Goal: Task Accomplishment & Management: Complete application form

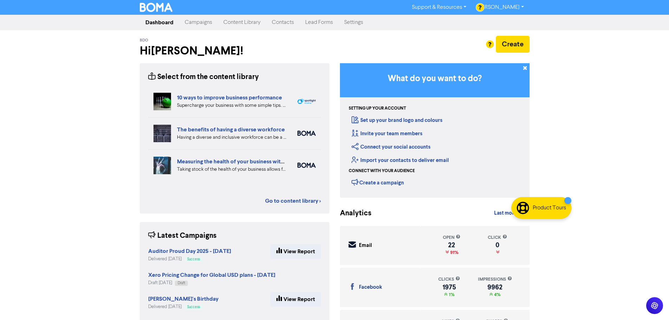
click at [197, 23] on link "Campaigns" at bounding box center [198, 22] width 39 height 14
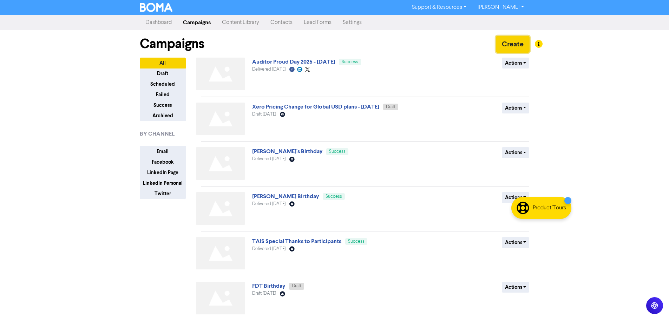
click at [507, 45] on button "Create" at bounding box center [513, 44] width 34 height 17
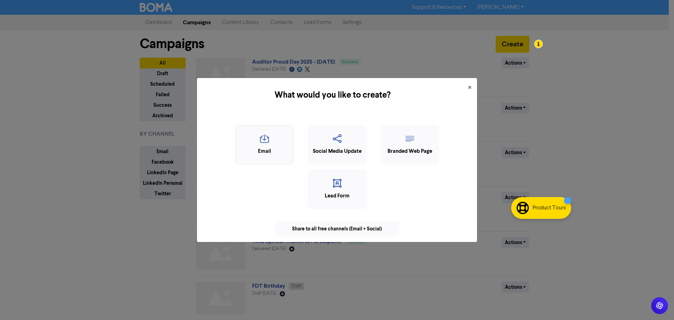
click at [262, 149] on div "Email" at bounding box center [264, 152] width 51 height 8
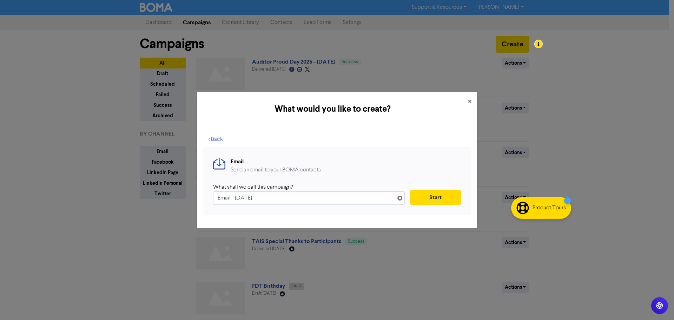
drag, startPoint x: 278, startPoint y: 198, endPoint x: 204, endPoint y: 196, distance: 73.8
click at [204, 196] on div "Email Send an email to your BOMA contacts What shall we call this campaign? Ema…" at bounding box center [337, 181] width 269 height 68
type input "Business License Renewal 2026"
click at [437, 198] on button "Start" at bounding box center [435, 197] width 51 height 15
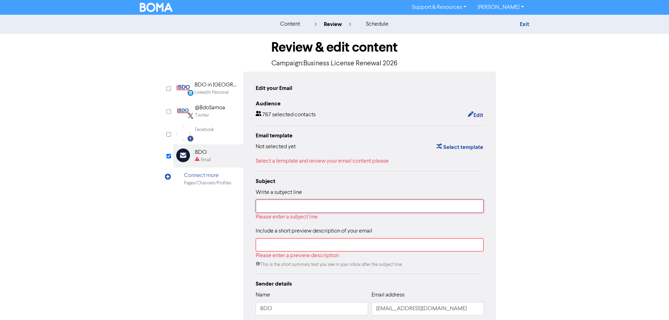
click at [276, 211] on input "text" at bounding box center [370, 206] width 228 height 13
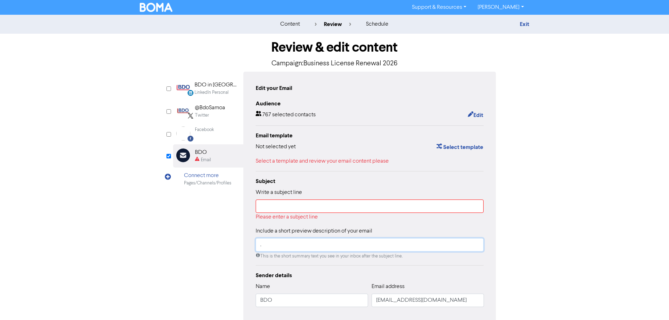
type input "."
click at [276, 211] on input "text" at bounding box center [370, 206] width 228 height 13
click at [270, 246] on input "." at bounding box center [370, 244] width 228 height 13
click at [286, 207] on input "text" at bounding box center [370, 206] width 228 height 13
click at [526, 25] on link "Exit" at bounding box center [524, 24] width 9 height 7
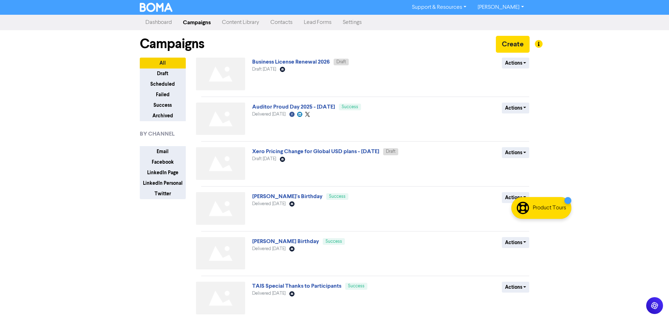
scroll to position [205, 0]
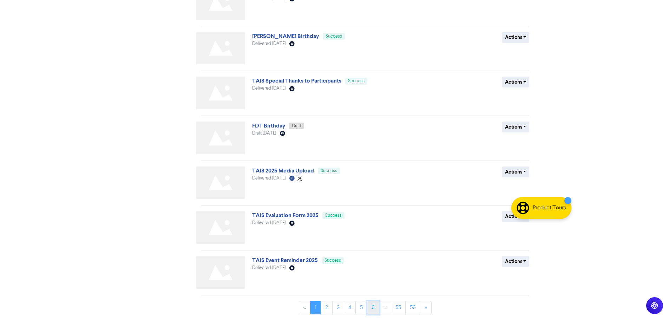
click at [370, 308] on link "6" at bounding box center [373, 307] width 12 height 13
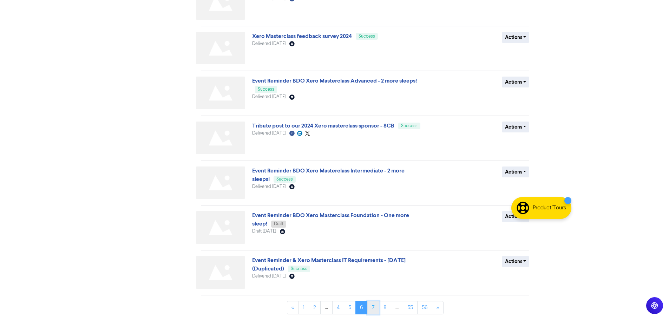
click at [375, 308] on link "7" at bounding box center [373, 307] width 12 height 13
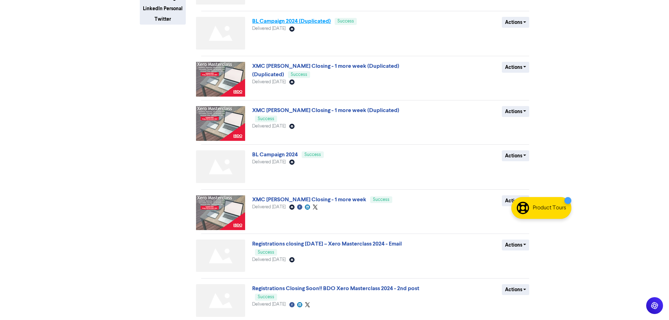
scroll to position [176, 0]
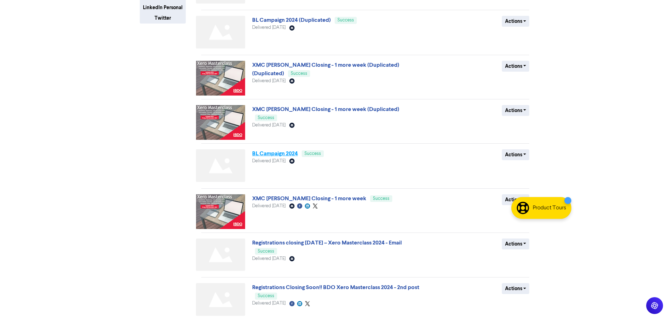
click at [280, 157] on link "BL Campaign 2024" at bounding box center [275, 153] width 46 height 7
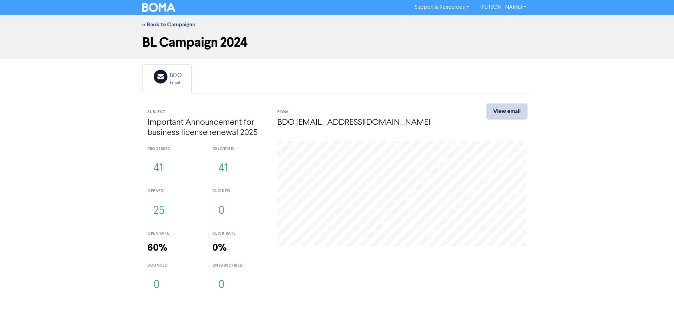
click at [513, 107] on link "View email" at bounding box center [507, 111] width 39 height 15
click at [173, 22] on link "<< Back to Campaigns" at bounding box center [168, 24] width 53 height 7
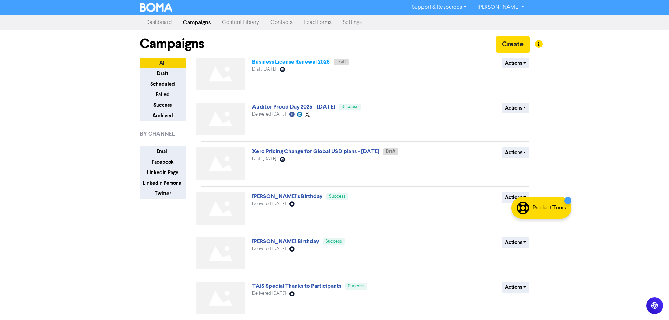
click at [309, 65] on link "Business License Renewal 2026" at bounding box center [291, 61] width 78 height 7
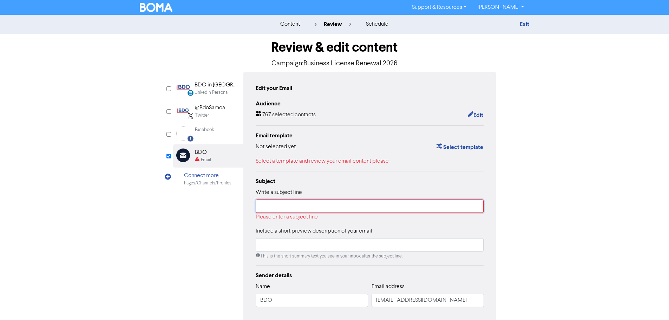
click at [303, 204] on input "text" at bounding box center [370, 206] width 228 height 13
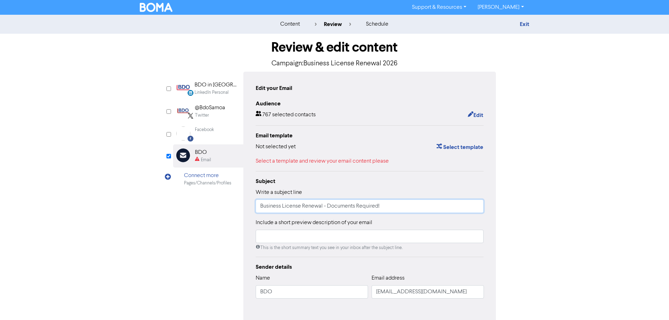
scroll to position [34, 0]
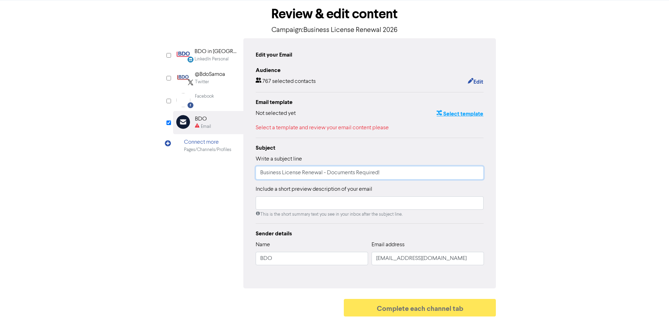
type input "Business License Renewal - Documents Required!"
click at [448, 110] on button "Select template" at bounding box center [459, 113] width 47 height 9
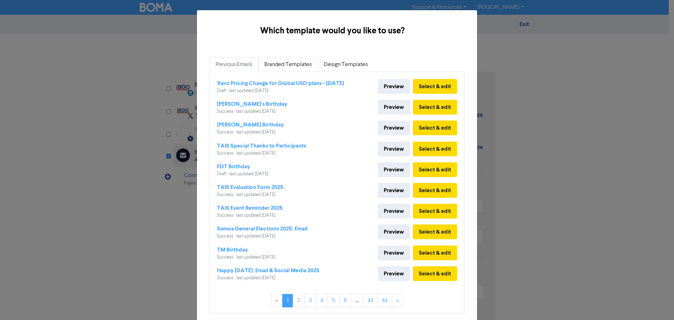
click at [284, 67] on link "Branded Templates" at bounding box center [288, 64] width 59 height 15
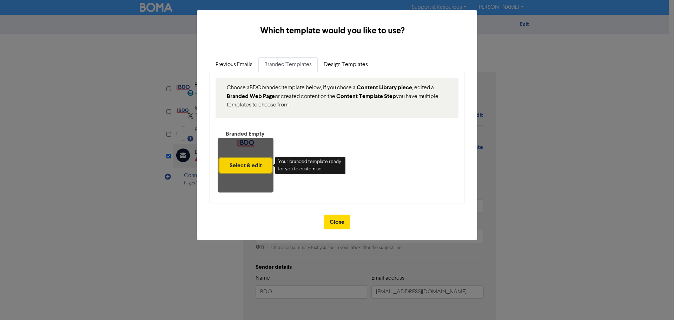
click at [261, 167] on button "Select & edit" at bounding box center [246, 165] width 52 height 15
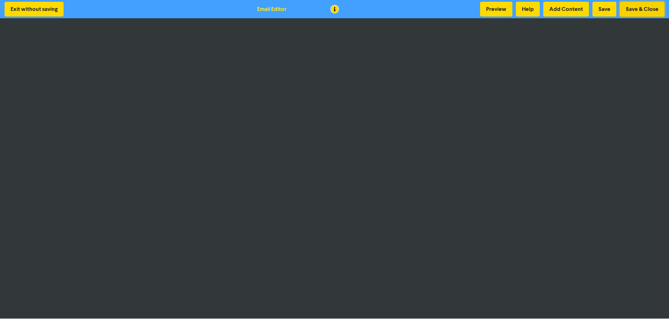
click at [629, 6] on button "Save & Close" at bounding box center [642, 9] width 45 height 15
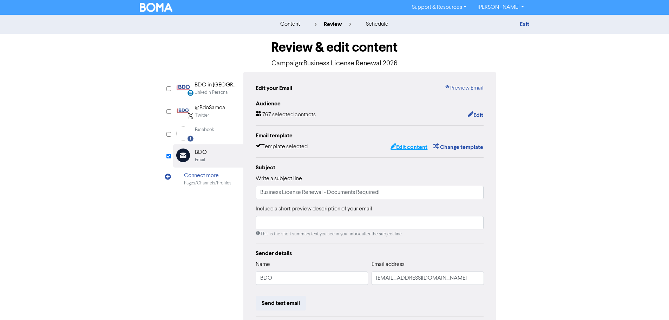
click at [394, 151] on icon "button" at bounding box center [394, 147] width 6 height 7
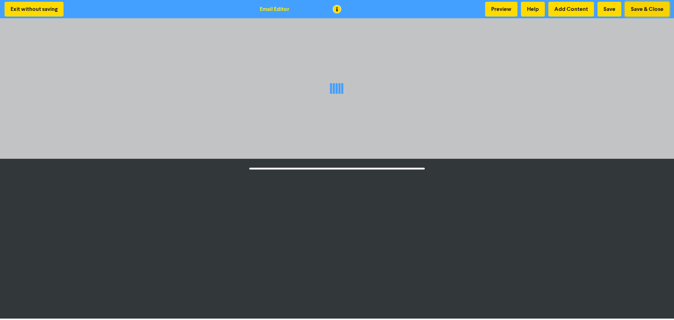
click at [650, 7] on button "Save & Close" at bounding box center [647, 9] width 45 height 15
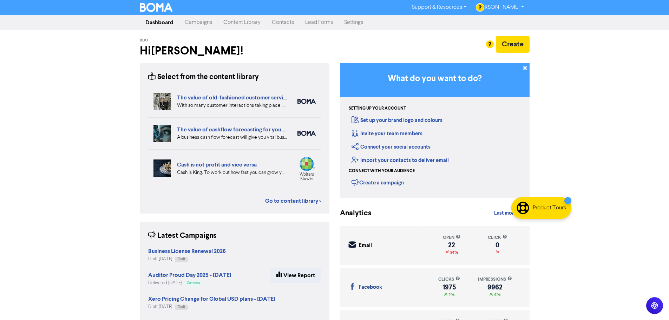
drag, startPoint x: 196, startPoint y: 22, endPoint x: 201, endPoint y: 28, distance: 7.0
click at [196, 22] on link "Campaigns" at bounding box center [198, 22] width 39 height 14
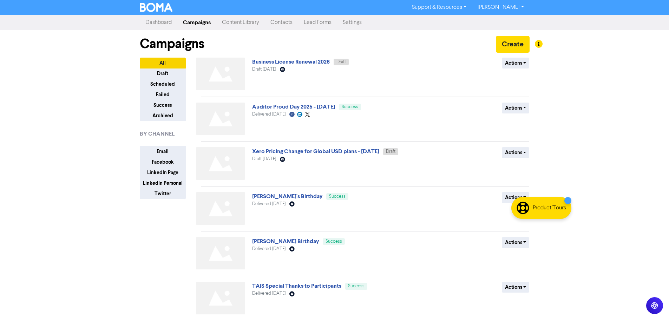
click at [66, 136] on div "Support & Resources Video Tutorials FAQ & Guides Marketing Education [PERSON_NA…" at bounding box center [334, 160] width 669 height 320
click at [315, 61] on link "Business License Renewal 2026" at bounding box center [291, 61] width 78 height 7
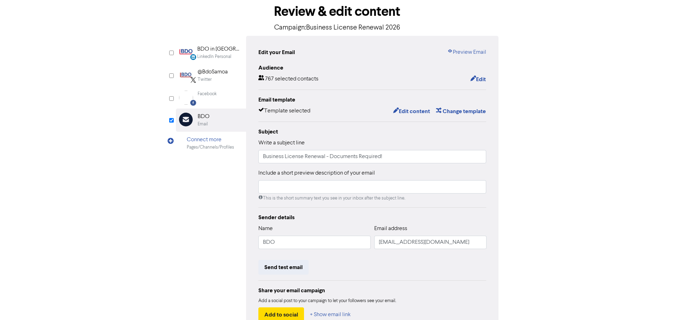
scroll to position [70, 0]
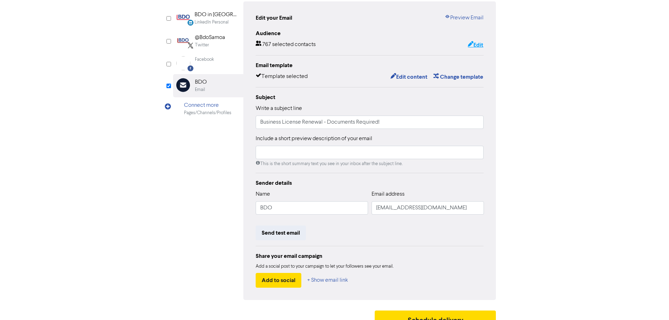
click at [482, 45] on button "Edit" at bounding box center [476, 44] width 16 height 9
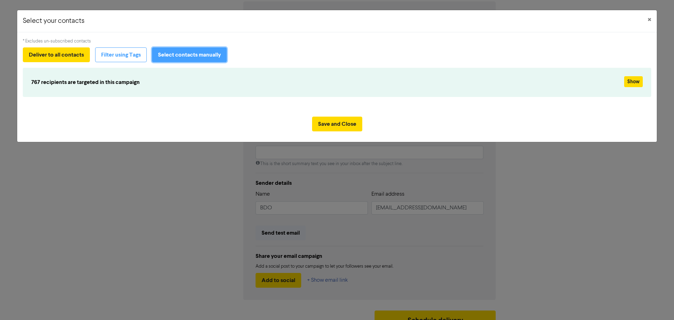
click at [196, 56] on button "Select contacts manually" at bounding box center [189, 54] width 75 height 15
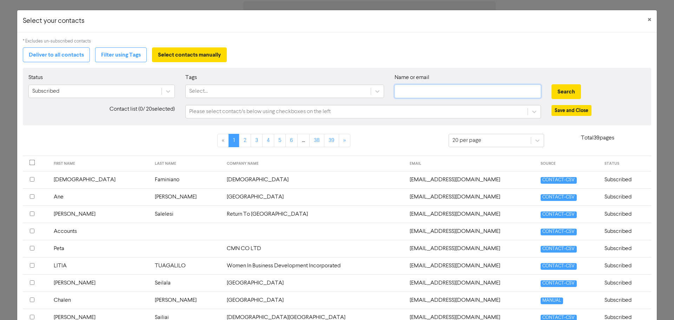
click at [465, 91] on input "text" at bounding box center [468, 91] width 146 height 13
type input "eun"
click at [552, 84] on button "Search" at bounding box center [567, 91] width 30 height 15
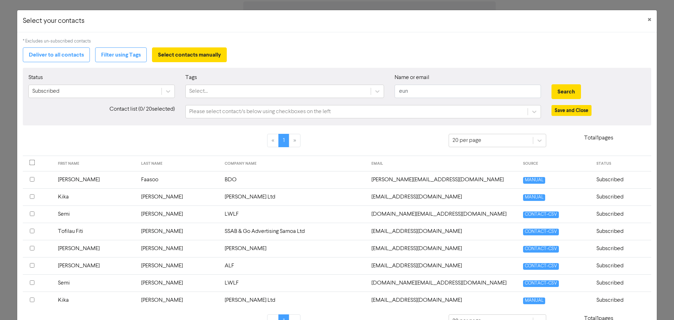
click at [32, 179] on input "checkbox" at bounding box center [32, 179] width 5 height 5
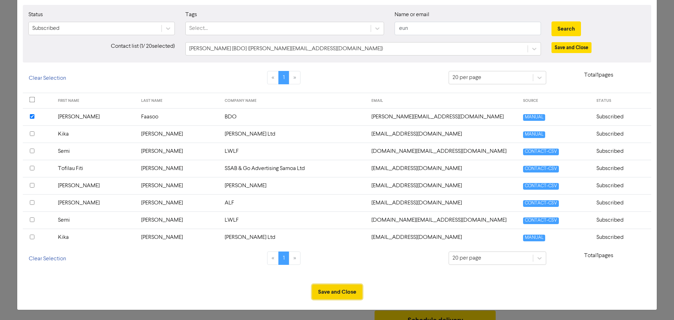
click at [346, 291] on button "Save and Close" at bounding box center [337, 292] width 50 height 15
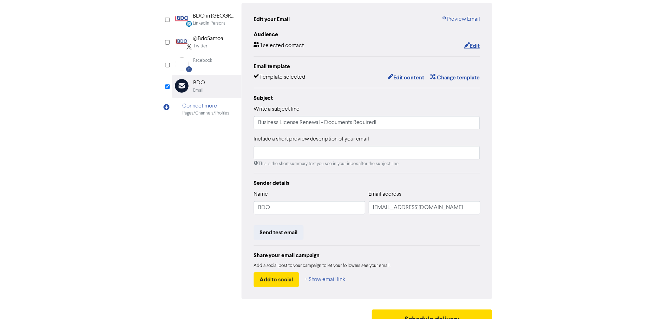
scroll to position [0, 0]
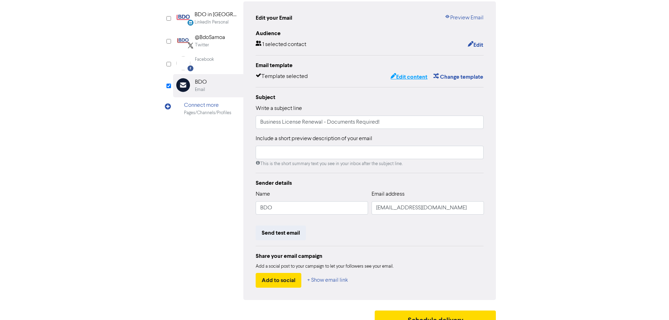
click at [418, 80] on button "Edit content" at bounding box center [409, 76] width 38 height 9
